Goal: Information Seeking & Learning: Learn about a topic

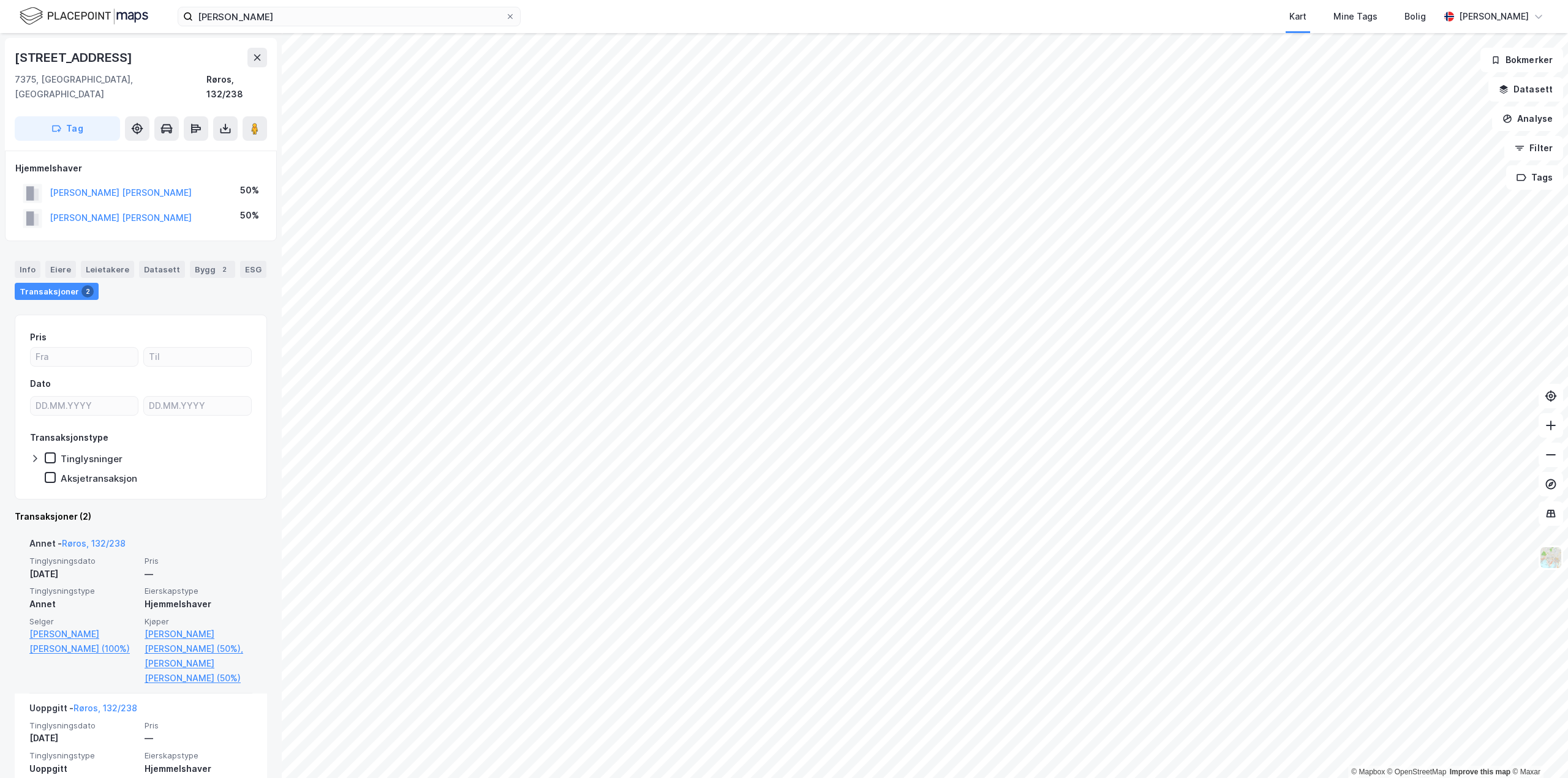
scroll to position [50, 0]
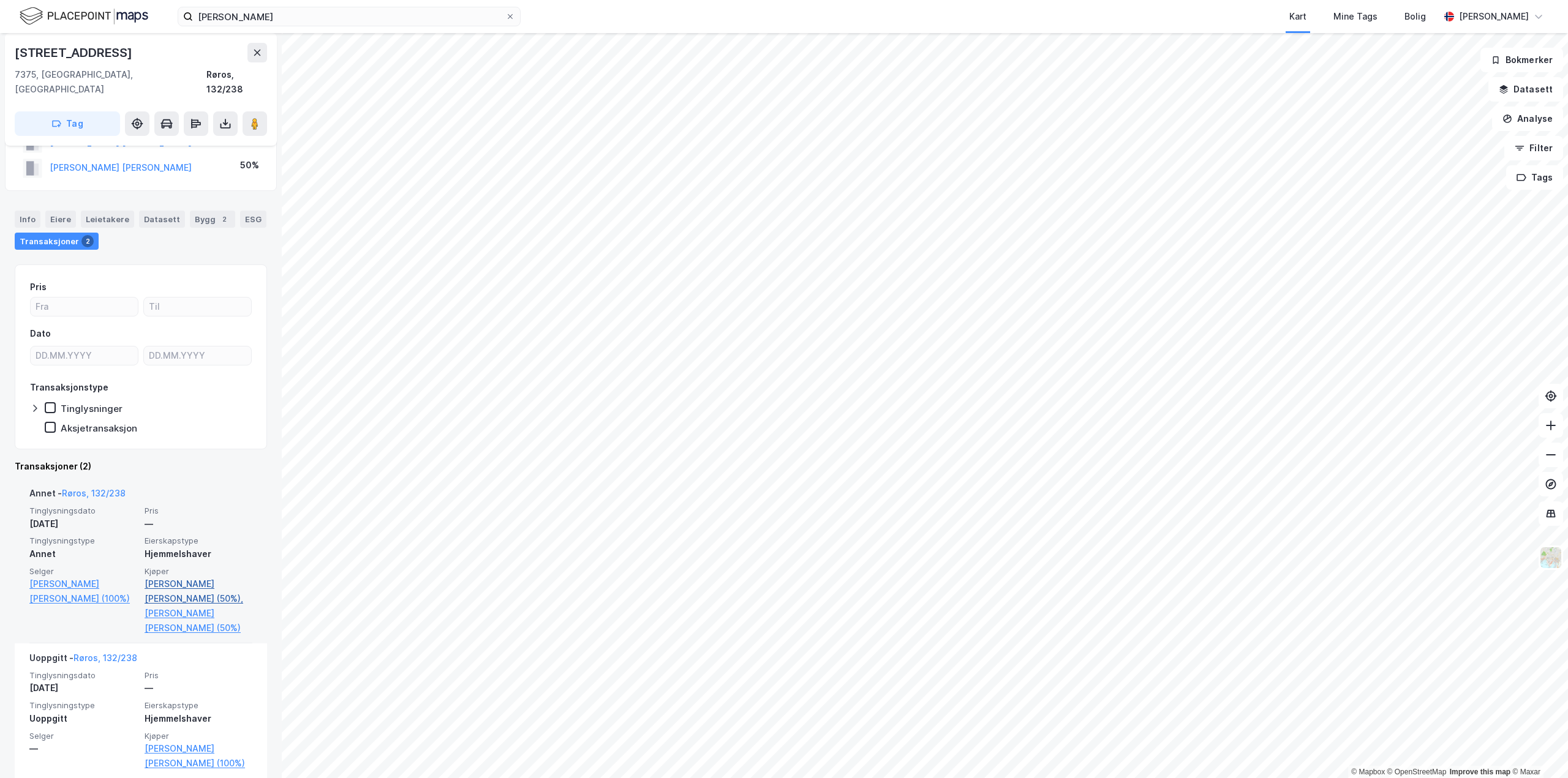
click at [179, 577] on link "[PERSON_NAME] [PERSON_NAME] (50%)," at bounding box center [198, 591] width 108 height 30
